Goal: Transaction & Acquisition: Download file/media

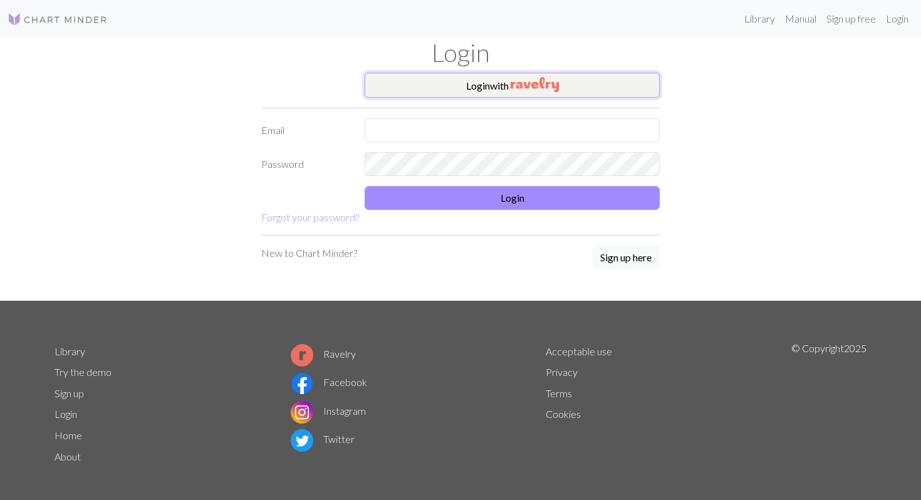
click at [543, 82] on img "button" at bounding box center [535, 84] width 48 height 15
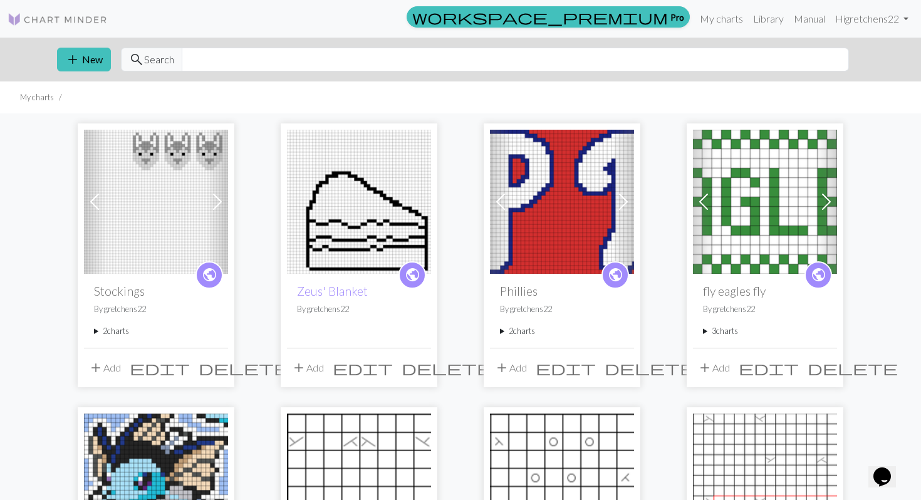
click at [217, 371] on span "delete" at bounding box center [244, 368] width 90 height 18
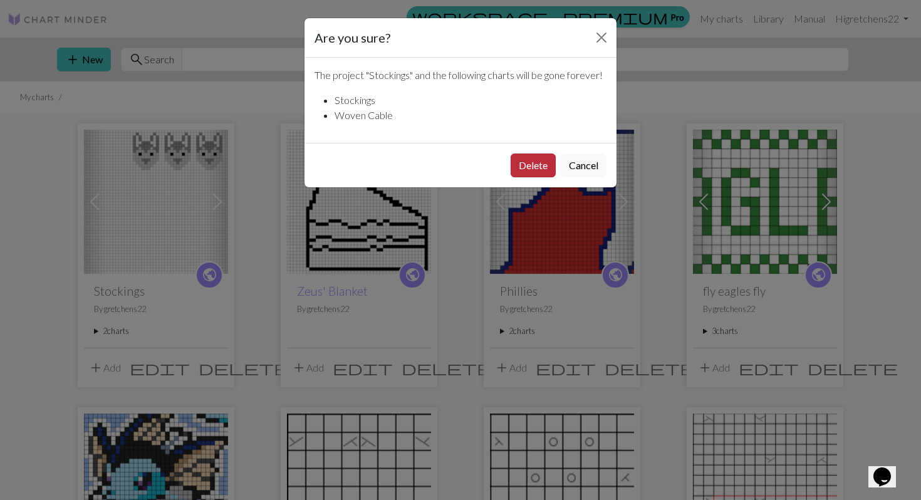
click at [538, 164] on button "Delete" at bounding box center [533, 166] width 45 height 24
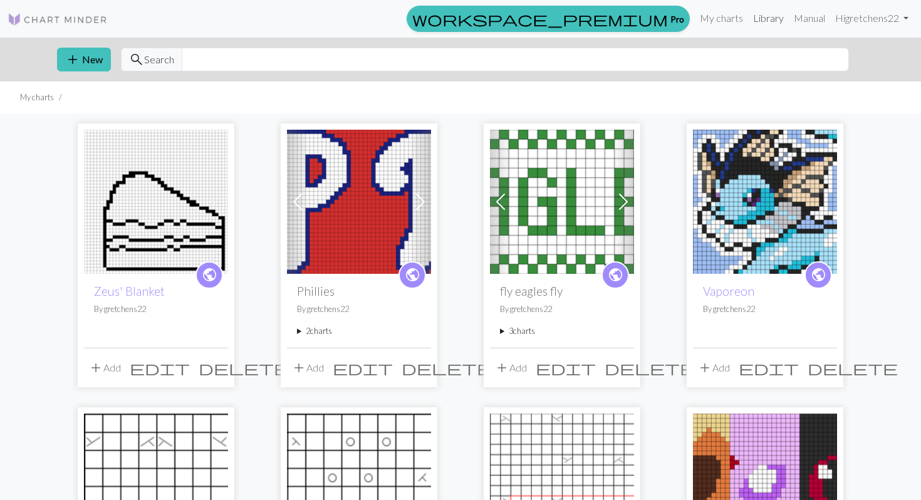
click at [761, 18] on link "Library" at bounding box center [768, 18] width 41 height 25
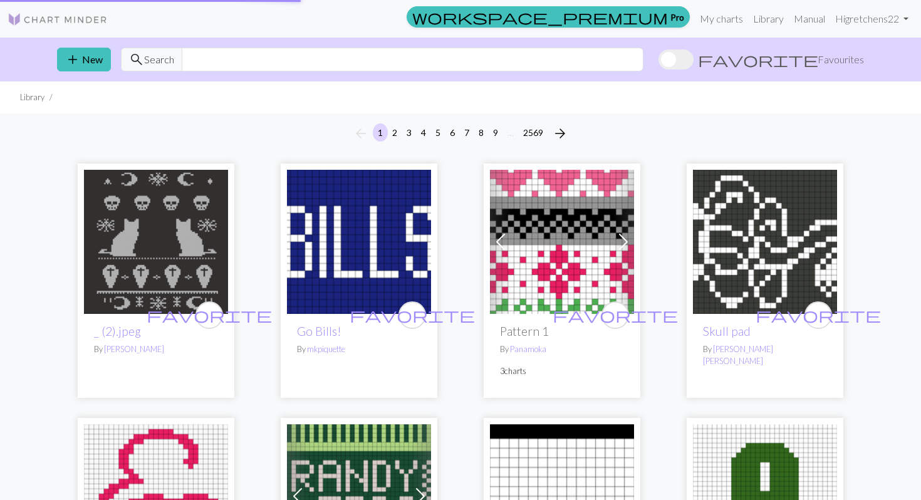
click at [530, 56] on input "text" at bounding box center [413, 60] width 462 height 24
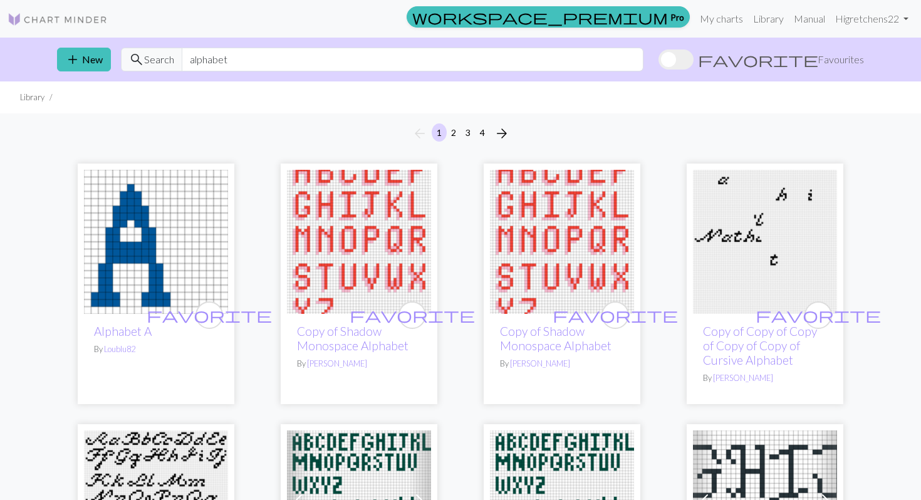
type input "alphabet"
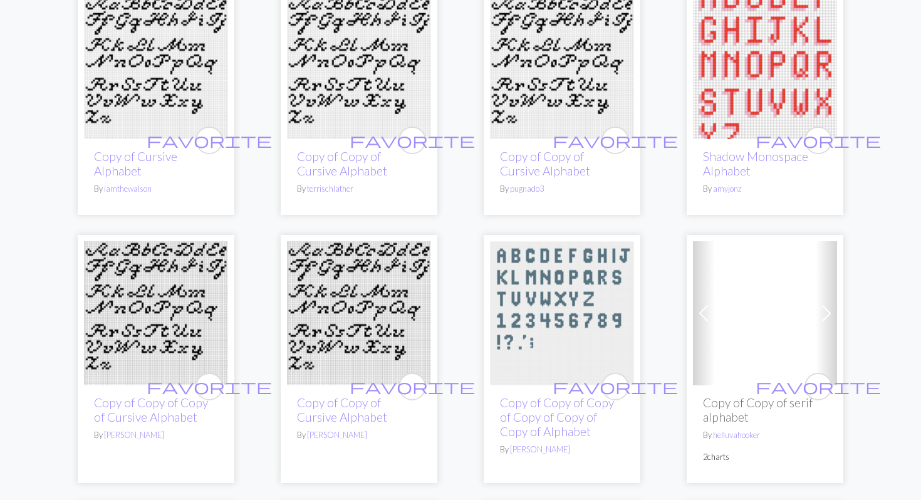
scroll to position [1278, 0]
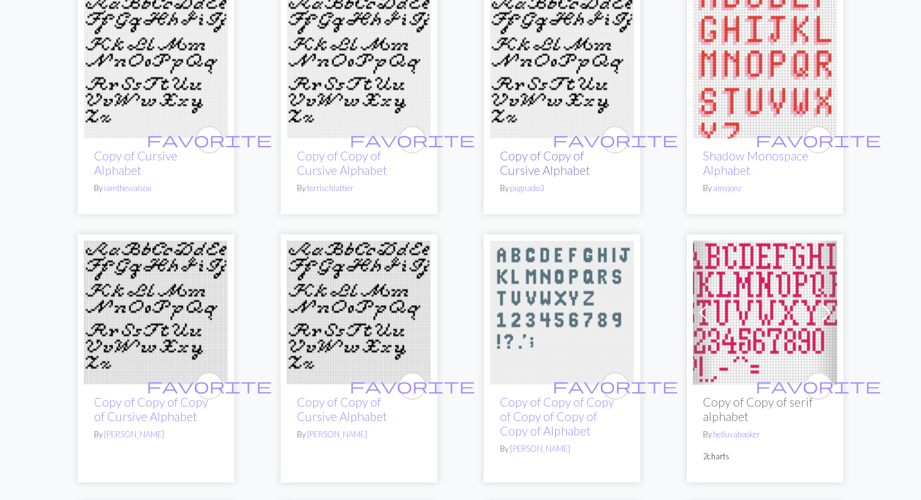
click at [543, 149] on link "Copy of Copy of Cursive Alphabet" at bounding box center [545, 163] width 90 height 29
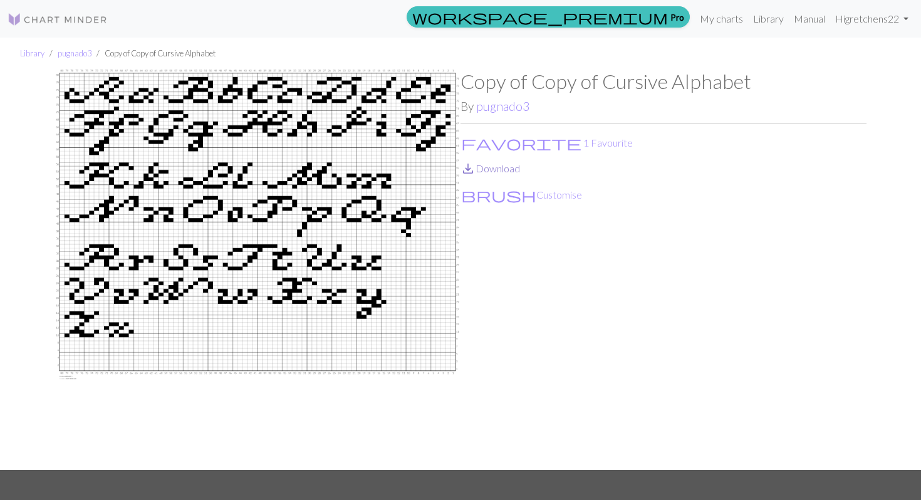
click at [491, 171] on link "save_alt Download" at bounding box center [491, 168] width 60 height 12
